Goal: Find specific page/section: Find specific page/section

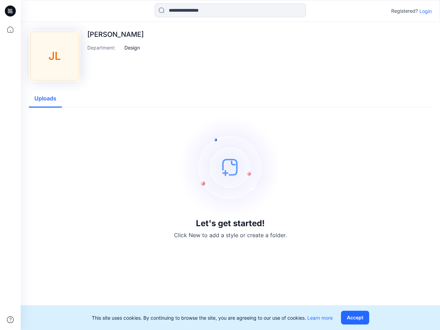
click at [220, 165] on img at bounding box center [230, 167] width 103 height 103
click at [11, 11] on icon at bounding box center [11, 11] width 3 height 0
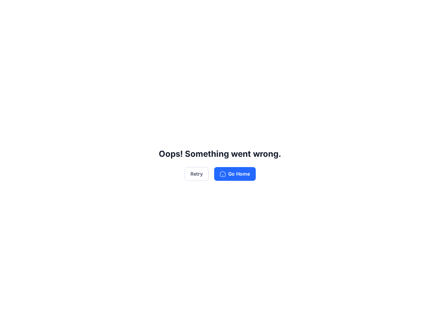
click at [10, 320] on div "Oops! Something went wrong. Retry Go Home" at bounding box center [220, 165] width 440 height 330
click at [230, 10] on div "Oops! Something went wrong. Retry Go Home" at bounding box center [220, 165] width 440 height 330
click at [426, 11] on div "Oops! Something went wrong. Retry Go Home" at bounding box center [220, 165] width 440 height 330
click at [132, 47] on div "Oops! Something went wrong. Retry Go Home" at bounding box center [220, 165] width 440 height 330
click at [45, 99] on div "Oops! Something went wrong. Retry Go Home" at bounding box center [220, 165] width 440 height 330
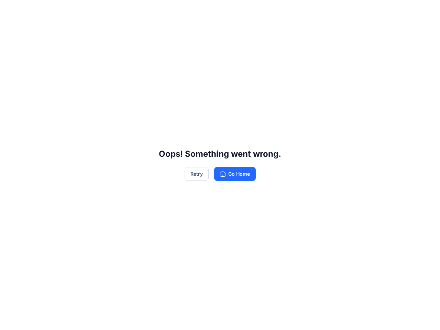
click at [357, 318] on div "Oops! Something went wrong. Retry Go Home" at bounding box center [220, 165] width 440 height 330
